Goal: Find specific page/section: Find specific page/section

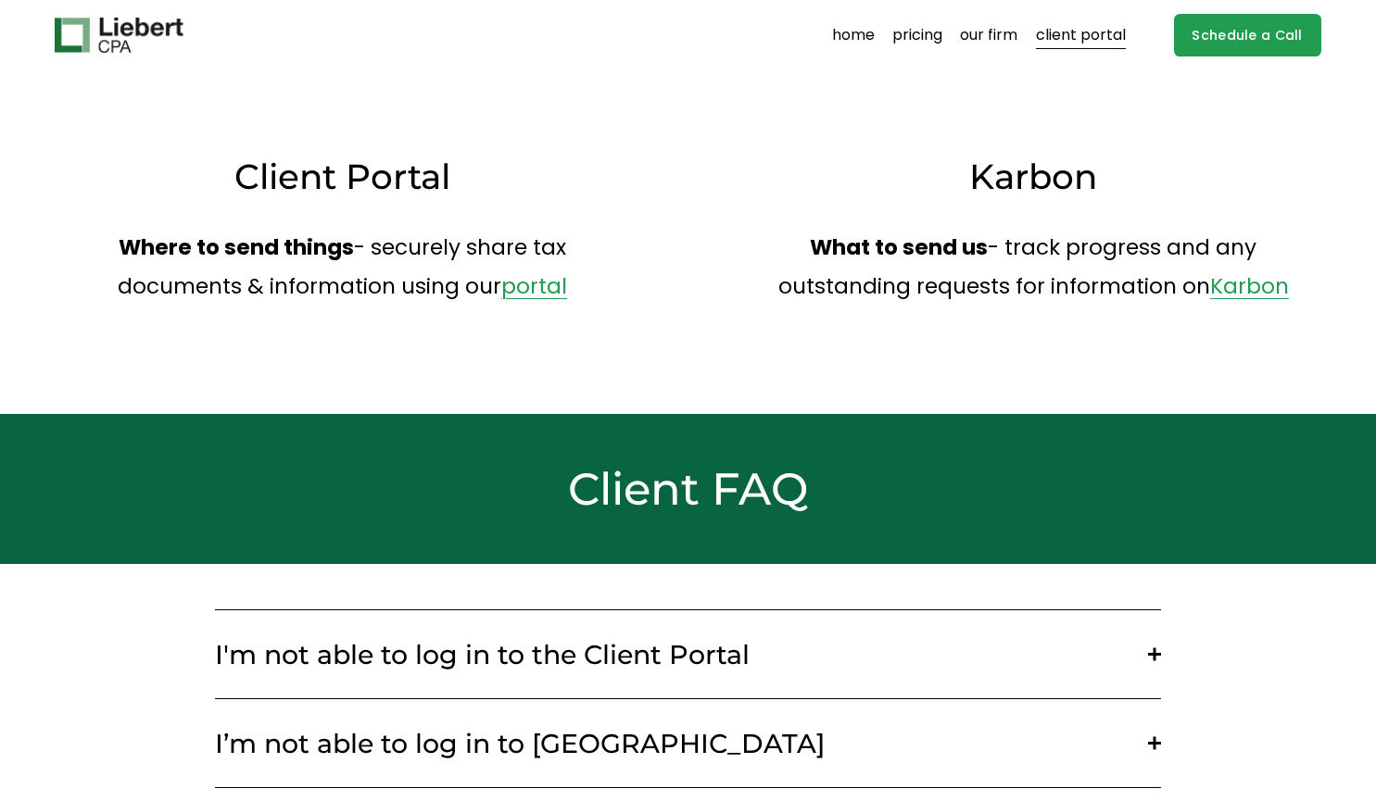
click at [1069, 43] on link "client portal" at bounding box center [1081, 35] width 90 height 30
click at [1069, 28] on link "client portal" at bounding box center [1081, 35] width 90 height 30
click at [525, 288] on link "portal" at bounding box center [534, 286] width 66 height 30
